Goal: Information Seeking & Learning: Learn about a topic

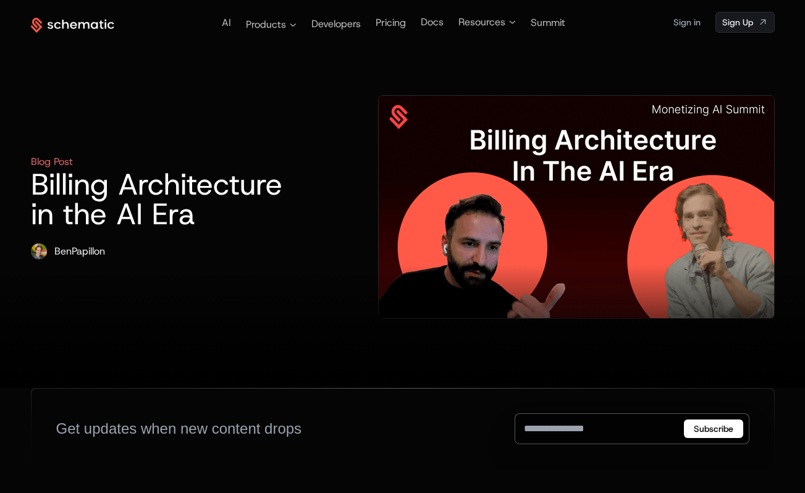
click at [248, 179] on h1 "Billing Architecture in the AI Era" at bounding box center [165, 198] width 268 height 59
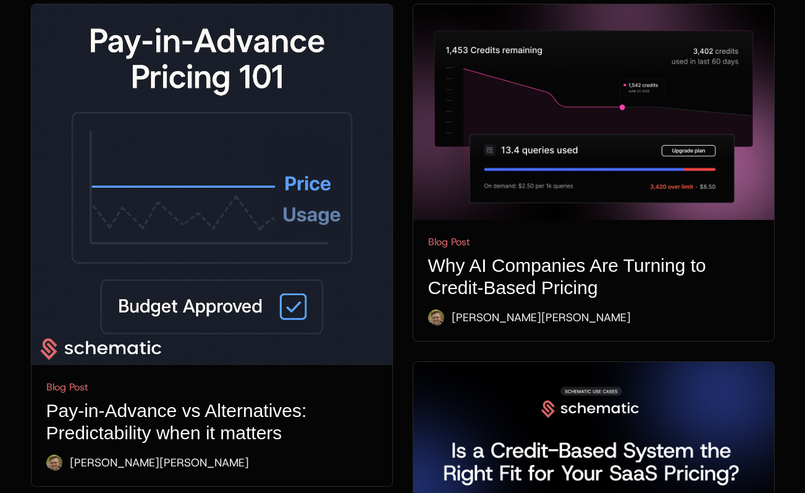
scroll to position [567, 0]
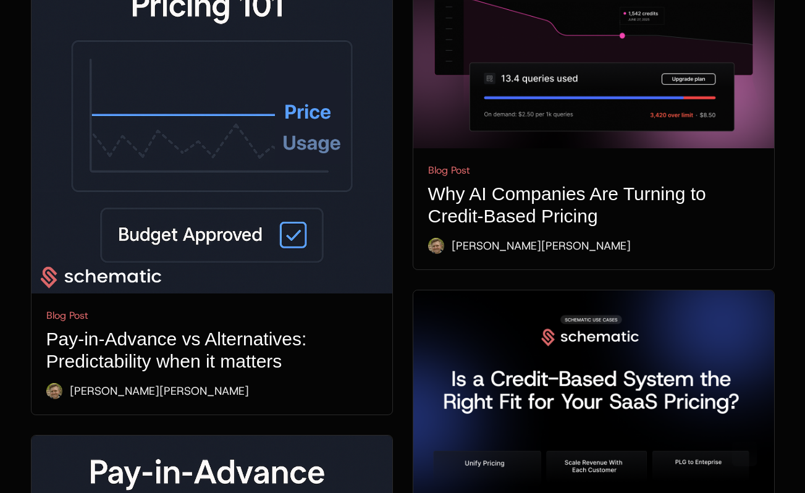
click at [195, 256] on img at bounding box center [212, 113] width 361 height 361
